Goal: Complete application form: Complete application form

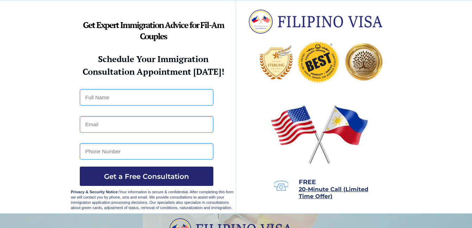
click at [125, 101] on input "text" at bounding box center [147, 97] width 134 height 17
type input "rinicel m mariano"
click at [101, 129] on input "email" at bounding box center [147, 124] width 134 height 17
type input "leizelmariano618@yahoo.com"
click at [103, 152] on input "tel" at bounding box center [147, 151] width 134 height 17
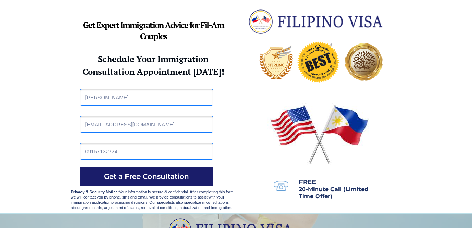
type input "09157132774"
click at [137, 175] on span "Get a Free Consultation" at bounding box center [147, 177] width 134 height 8
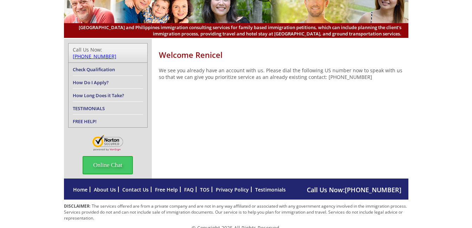
scroll to position [55, 0]
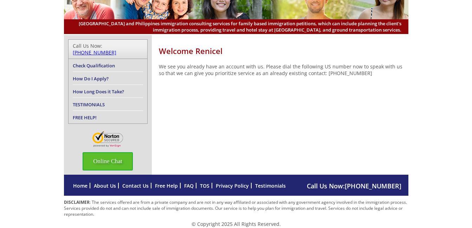
click at [112, 156] on span "Online Chat" at bounding box center [108, 162] width 50 height 18
click at [111, 72] on li "How Do I Apply?" at bounding box center [108, 78] width 70 height 13
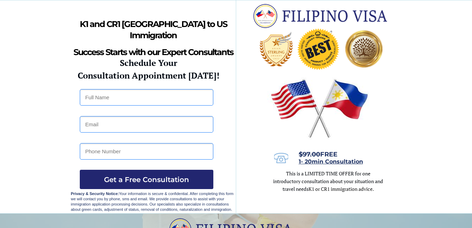
click at [132, 97] on input "text" at bounding box center [147, 97] width 134 height 17
type input "renicel m mariano"
click at [109, 129] on input "email" at bounding box center [147, 124] width 134 height 17
type input "leizelmariano618@yahoo.com"
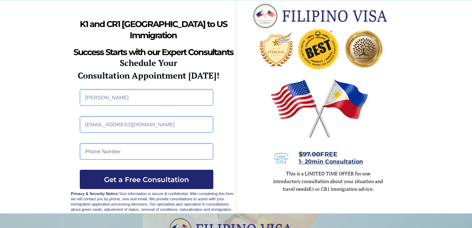
click at [93, 150] on input "tel" at bounding box center [147, 151] width 134 height 17
type input "09157132774"
click at [140, 180] on span "Get a Free Consultation" at bounding box center [147, 180] width 134 height 8
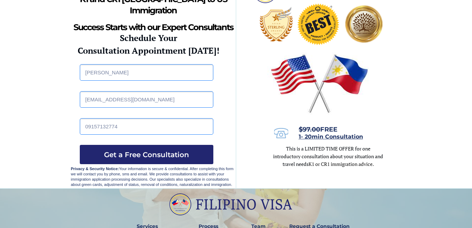
scroll to position [35, 0]
